Goal: Find specific page/section: Find specific page/section

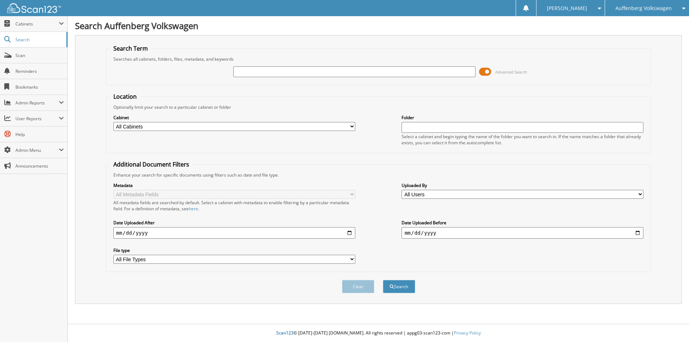
click at [265, 71] on input "text" at bounding box center [354, 71] width 242 height 11
type input "RM098227"
click at [383, 280] on button "Search" at bounding box center [399, 286] width 32 height 13
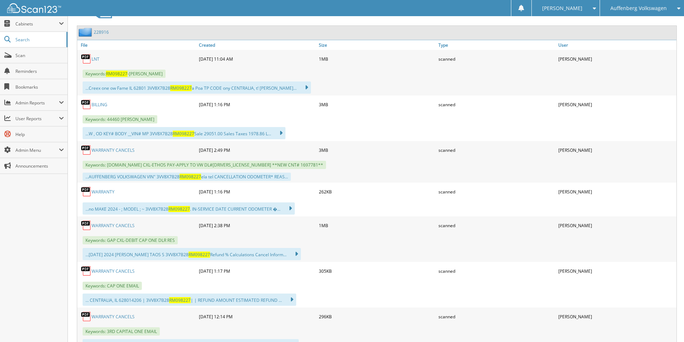
scroll to position [431, 0]
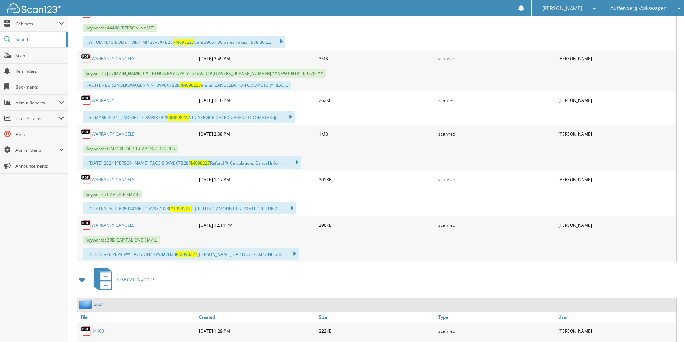
click at [122, 134] on link "WARRANTY CANCELS" at bounding box center [113, 134] width 43 height 6
click at [634, 8] on span "Auffenberg Volkswagen" at bounding box center [638, 8] width 56 height 4
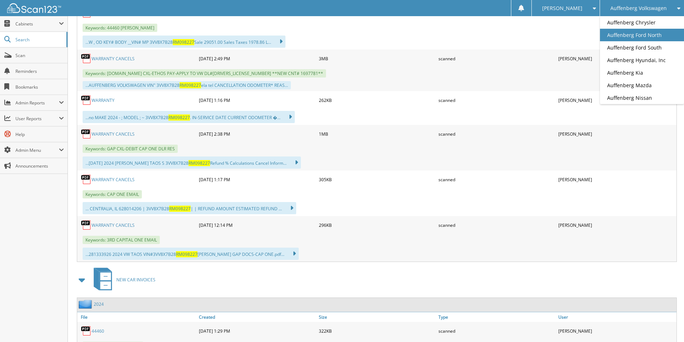
click at [642, 31] on link "Auffenberg Ford North" at bounding box center [642, 35] width 84 height 13
